Goal: Information Seeking & Learning: Learn about a topic

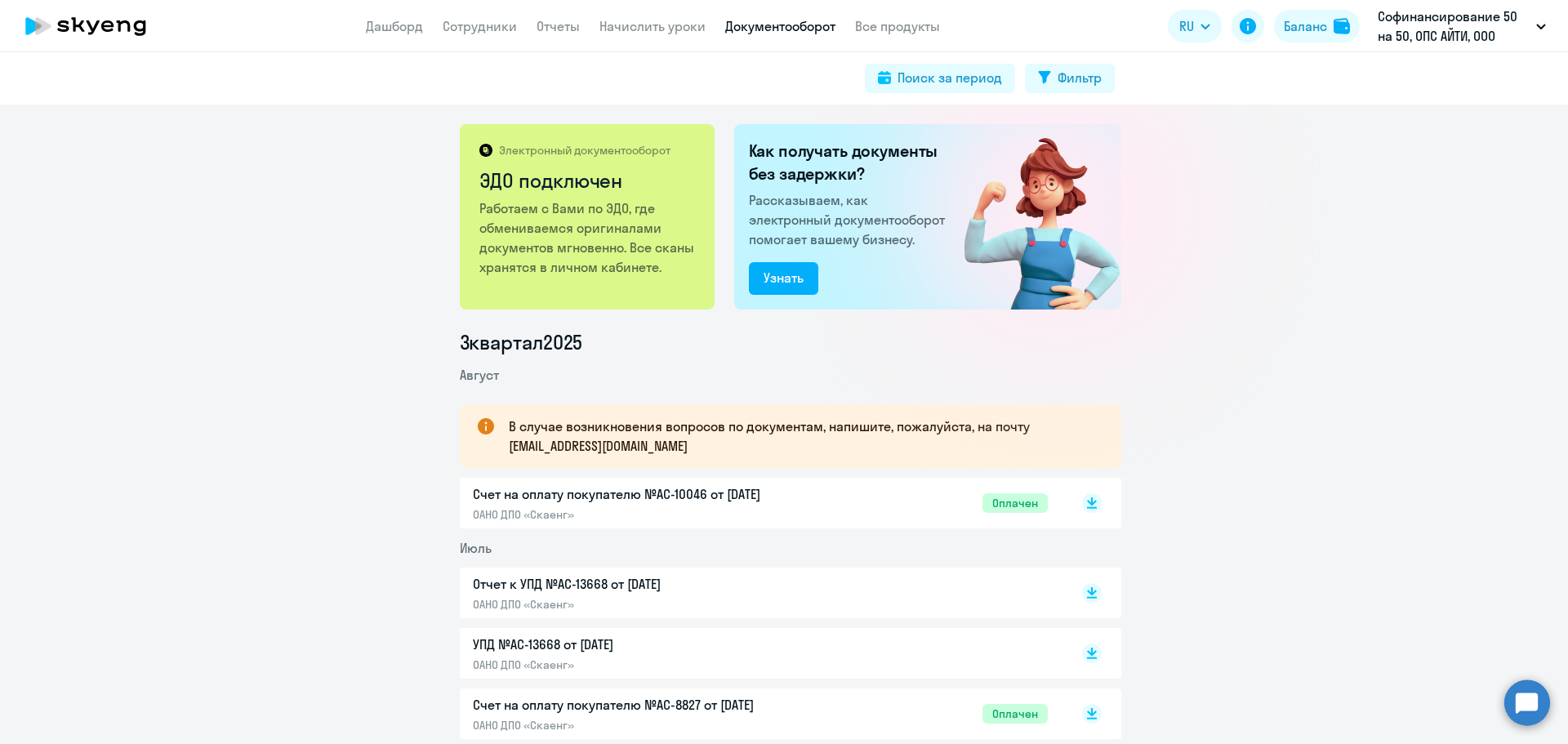
drag, startPoint x: 277, startPoint y: 282, endPoint x: 289, endPoint y: 274, distance: 14.4
click at [277, 282] on div "Электронный документооборот ЭДО подключен Работаем с Вами по ЭДО, где обменивае…" at bounding box center [784, 424] width 1568 height 639
click at [402, 26] on link "Дашборд" at bounding box center [394, 26] width 57 height 17
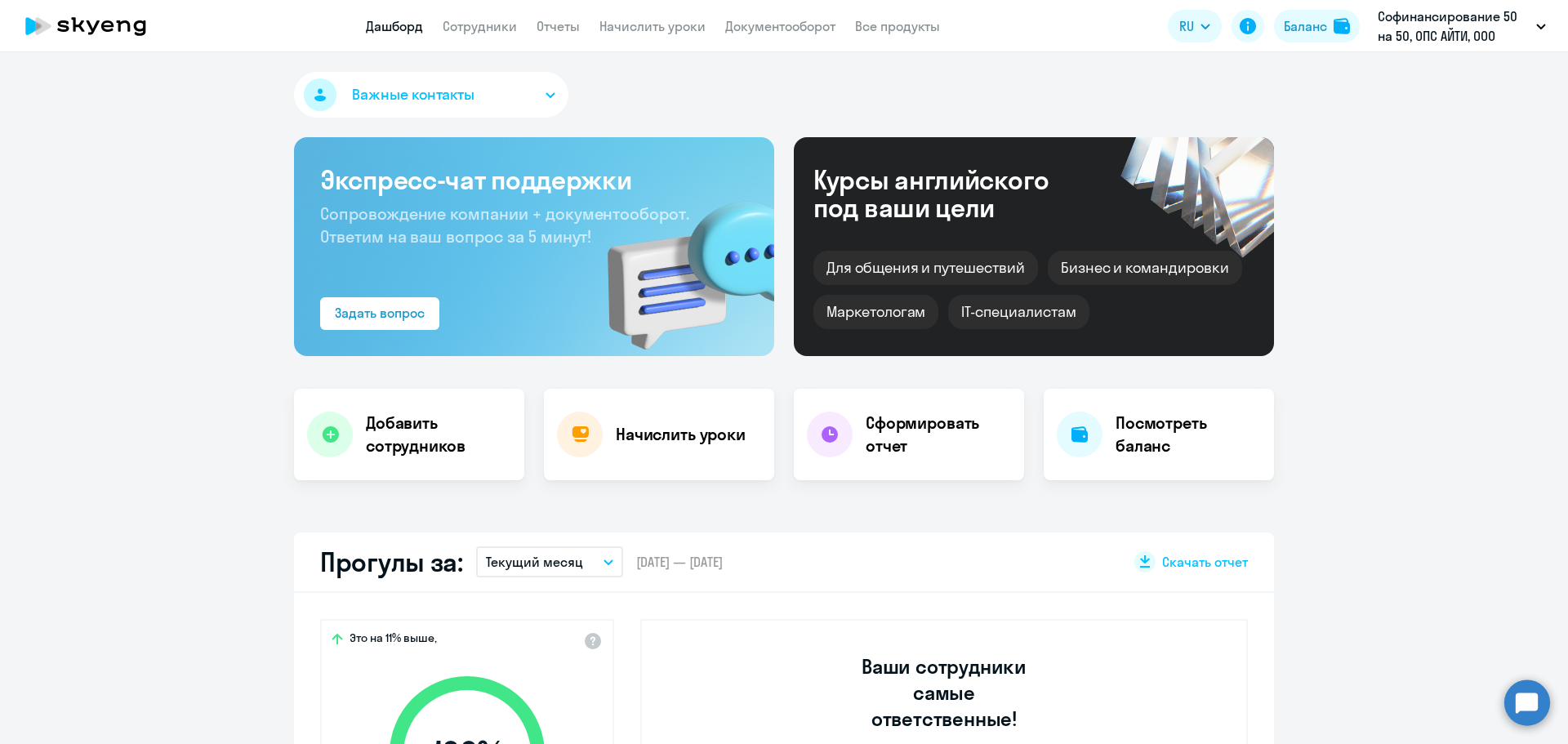
click at [497, 34] on app-menu-item-link "Сотрудники" at bounding box center [480, 26] width 75 height 21
select select "30"
click at [871, 26] on link "Все продукты" at bounding box center [897, 26] width 85 height 17
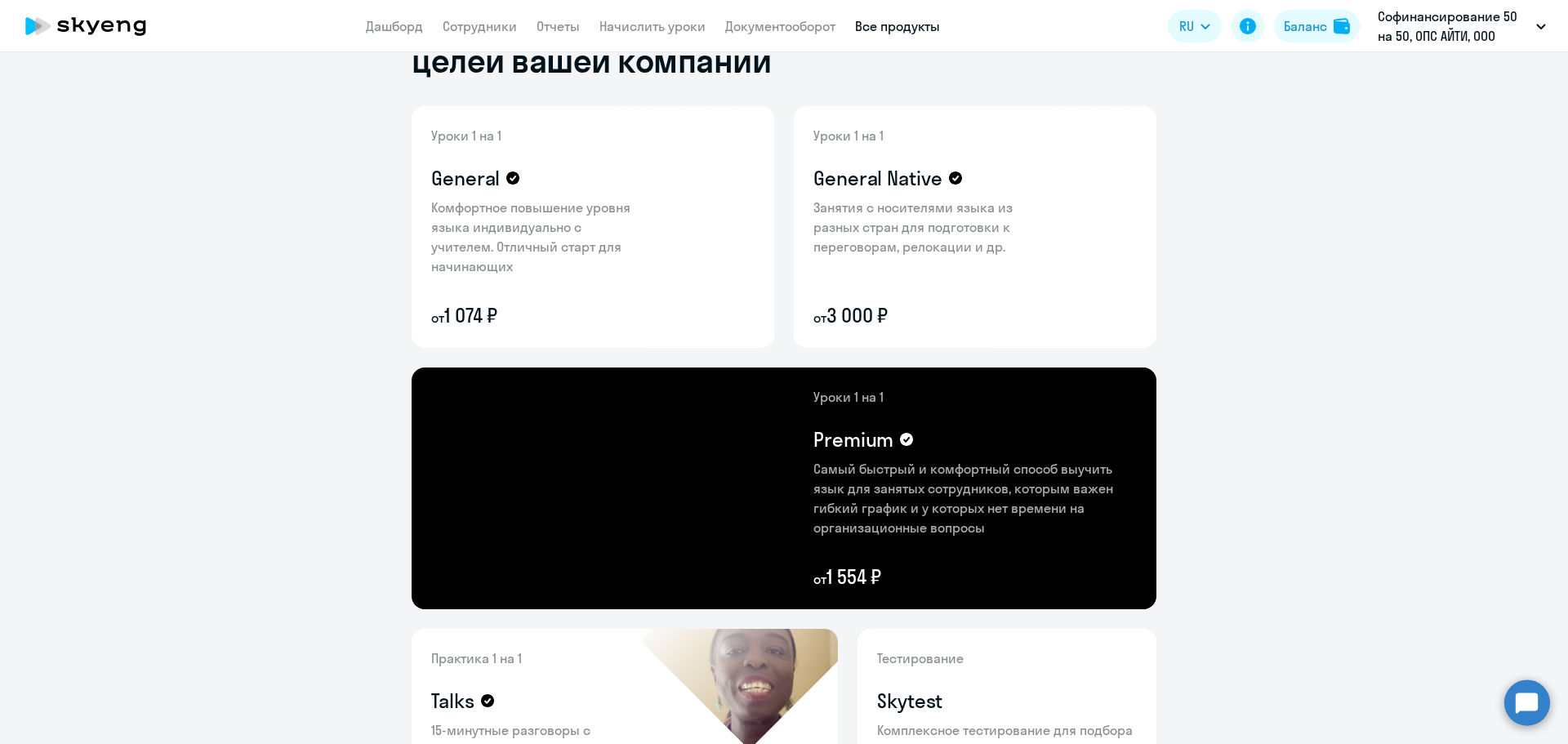
scroll to position [53, 0]
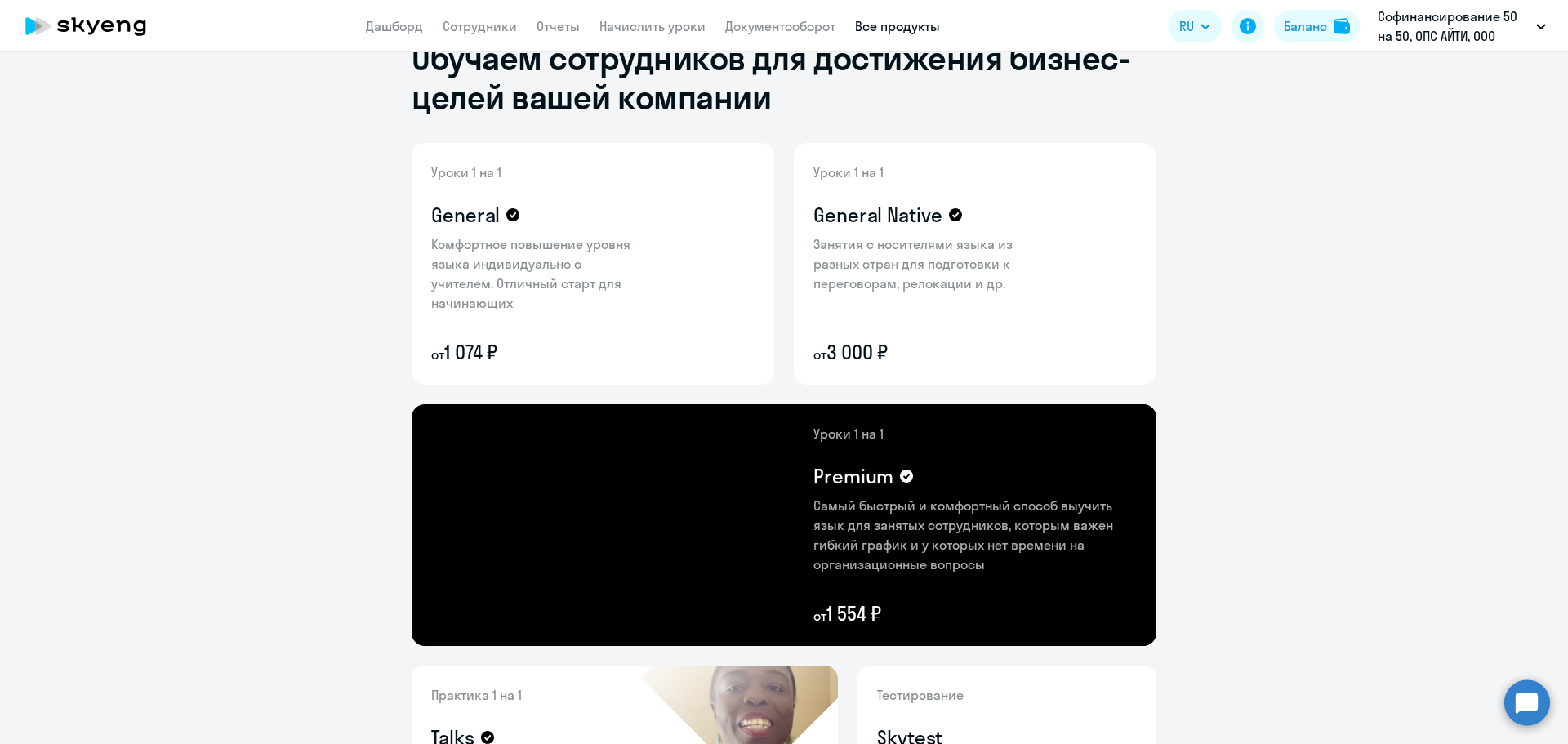
click at [1306, 248] on ng-component "Обучаем сотрудников для достижения бизнес-целей вашей компании Уроки 1 на 1 Gen…" at bounding box center [784, 617] width 1568 height 1235
click at [608, 309] on div "Уроки 1 на 1 General Комфортное повышение уровня языка индивидуально с учителем…" at bounding box center [537, 263] width 213 height 203
click at [732, 345] on icon at bounding box center [742, 352] width 20 height 20
click at [721, 310] on p "Подробнее о преимуществах" at bounding box center [645, 308] width 182 height 20
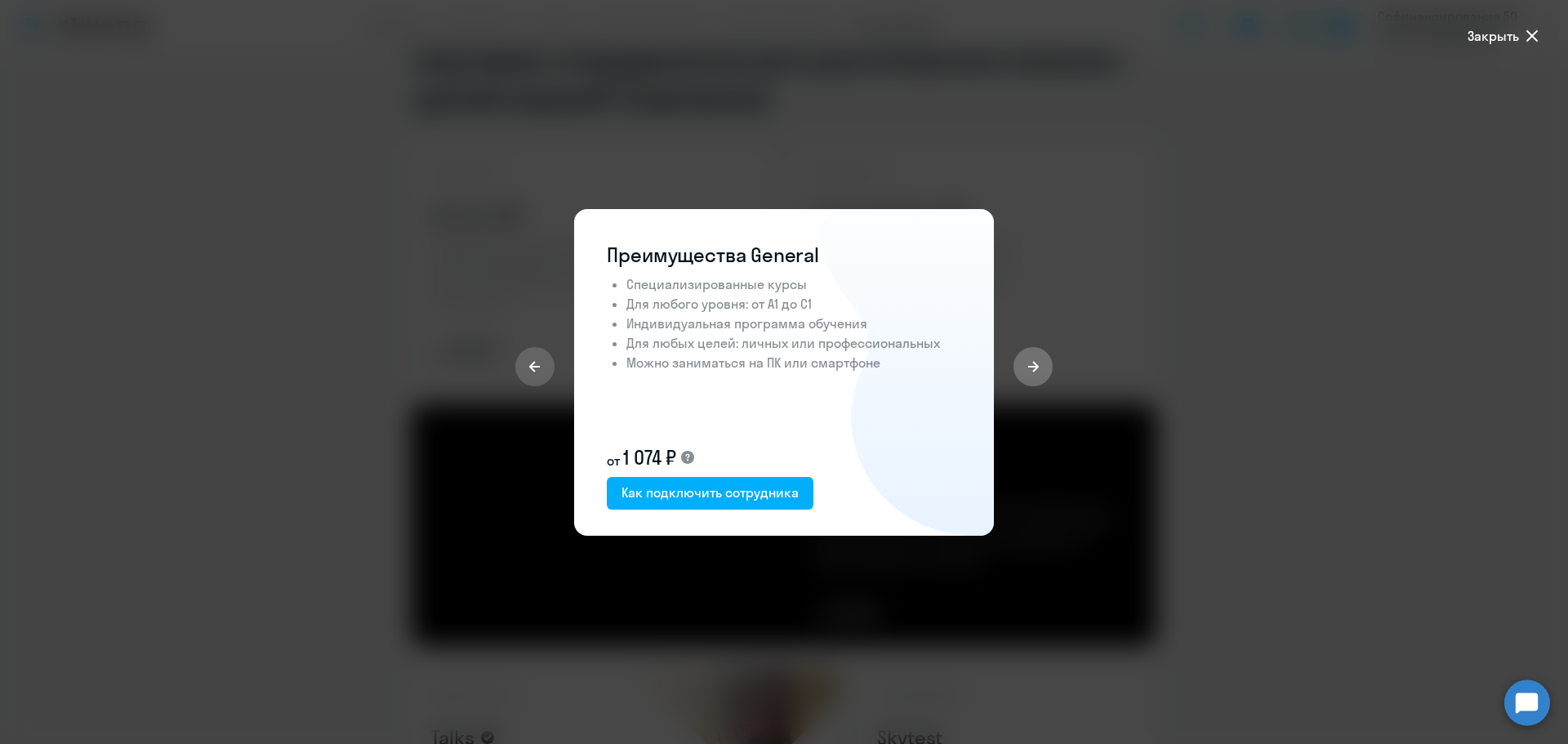
click at [1033, 366] on icon at bounding box center [1033, 366] width 11 height 11
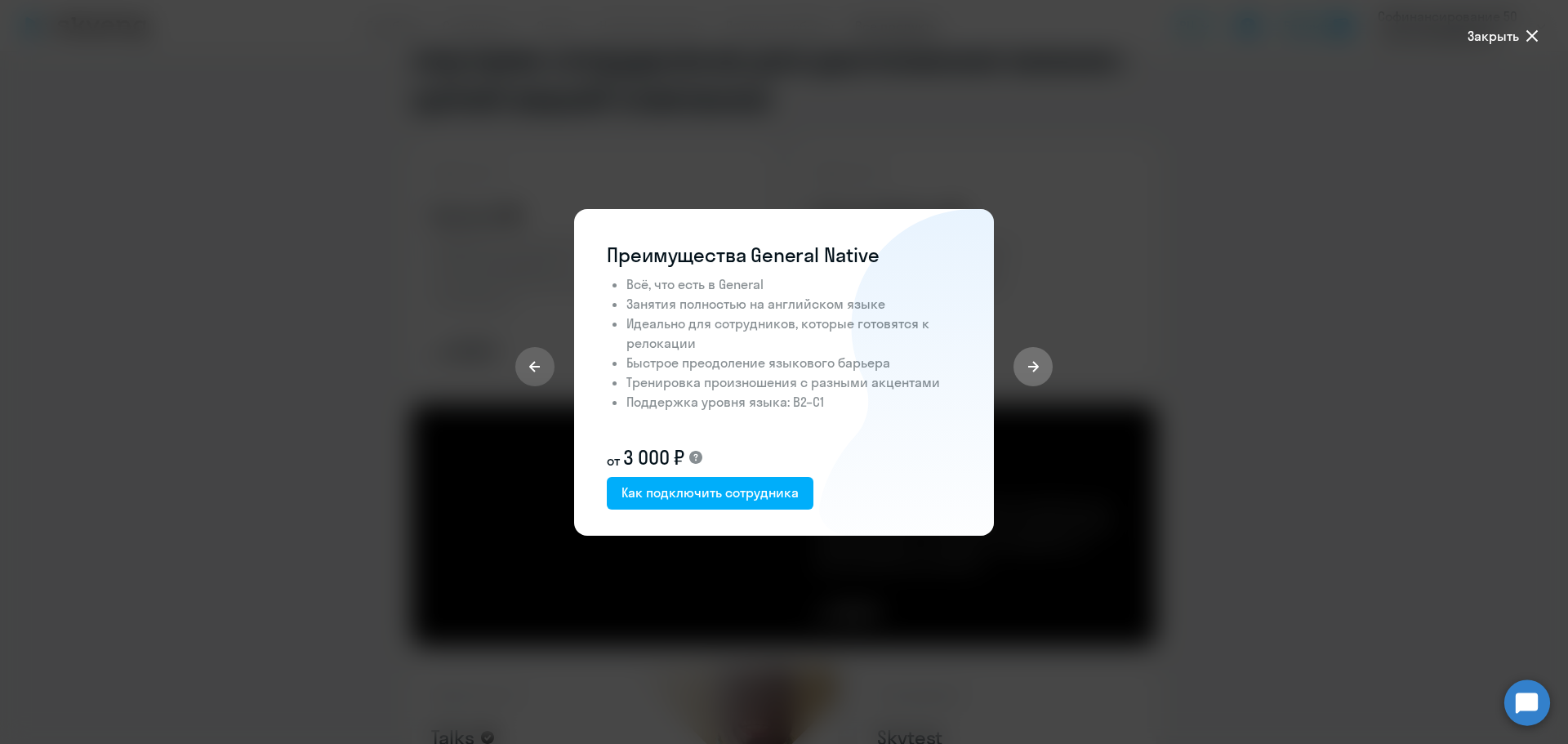
click at [1033, 366] on icon at bounding box center [1033, 366] width 11 height 11
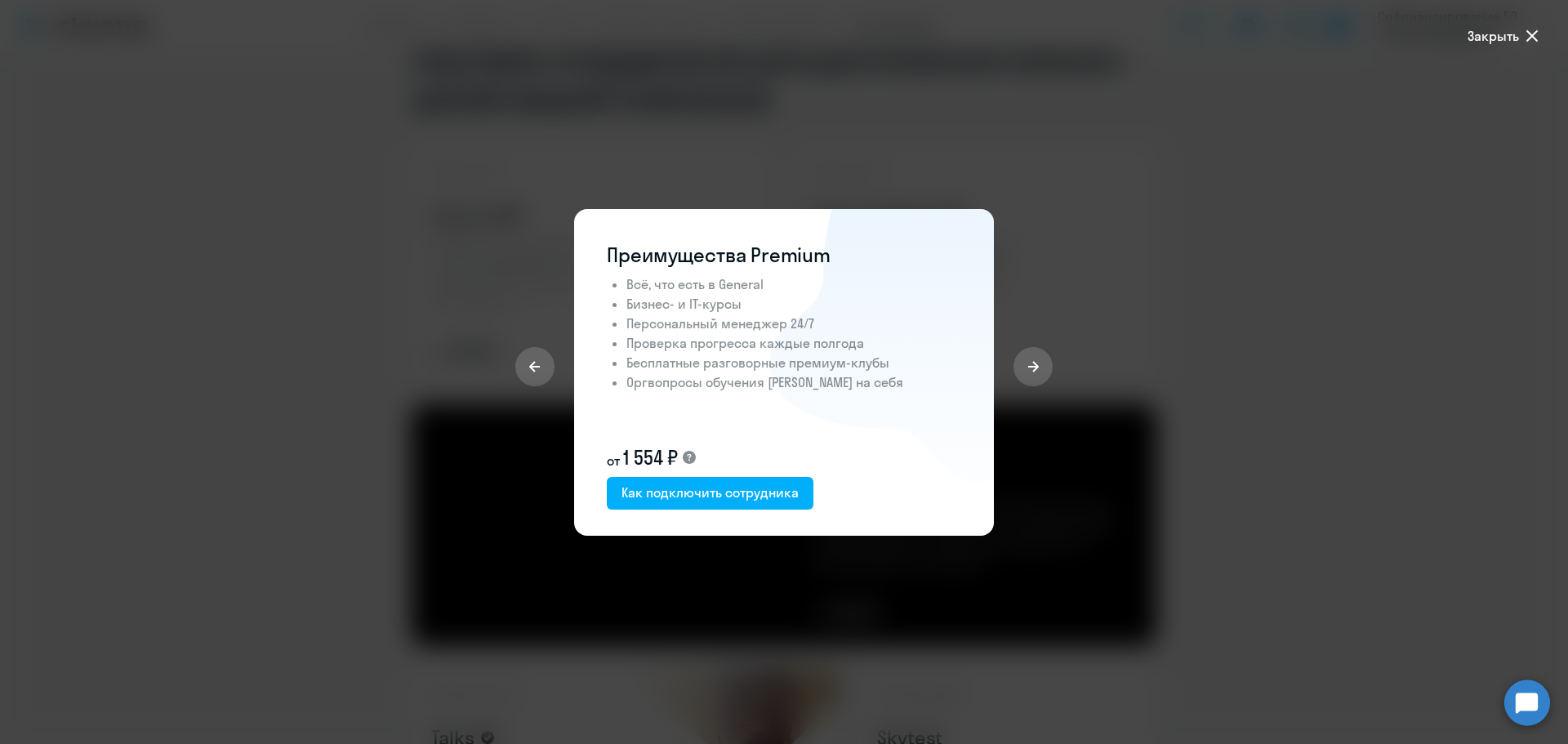
click at [1401, 341] on div at bounding box center [784, 372] width 1568 height 744
click at [1537, 35] on icon at bounding box center [1532, 36] width 20 height 20
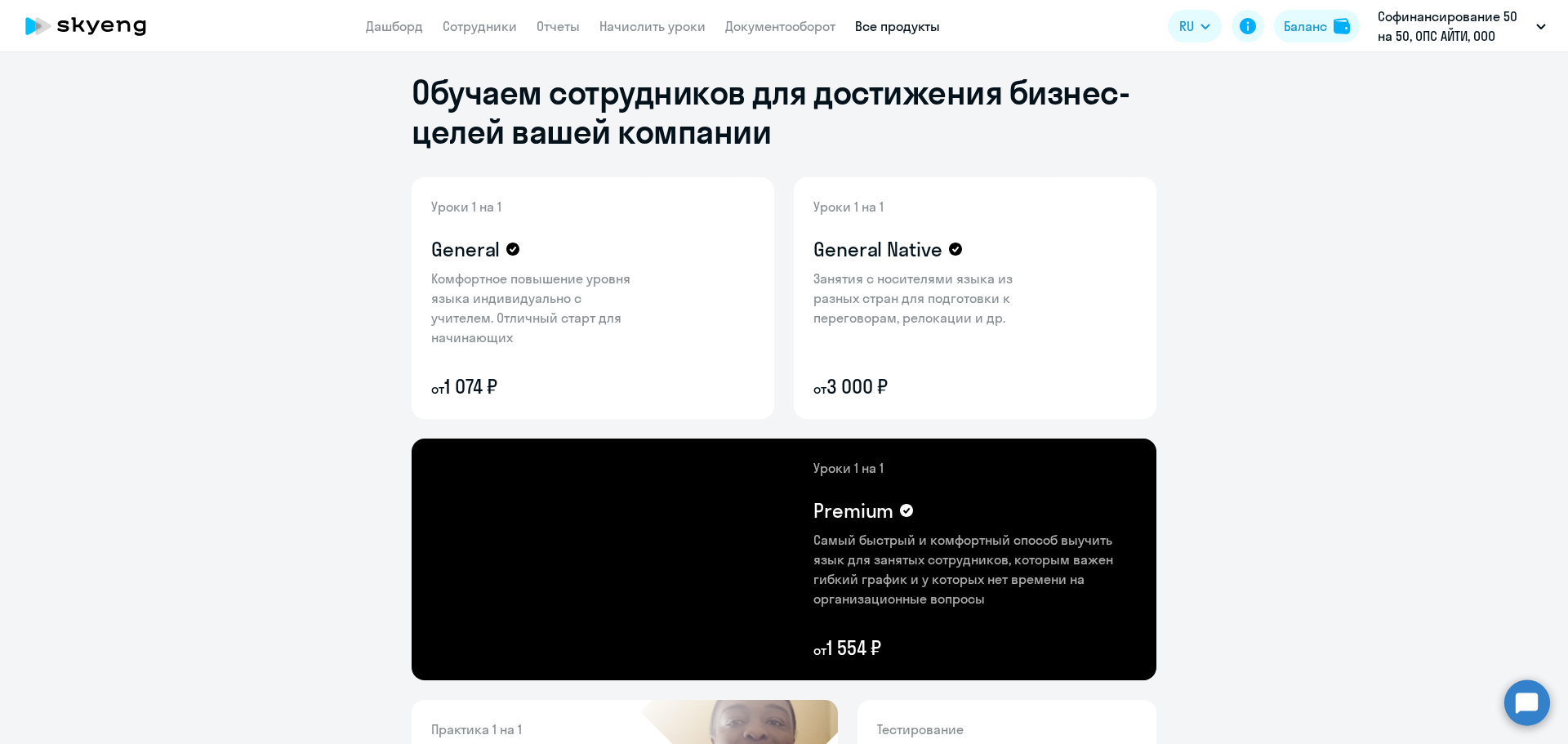
scroll to position [0, 0]
